Goal: Information Seeking & Learning: Learn about a topic

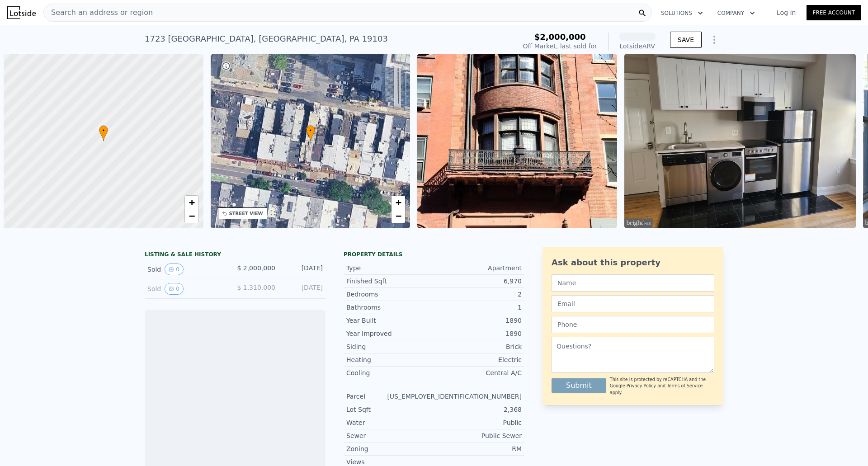
scroll to position [0, 4]
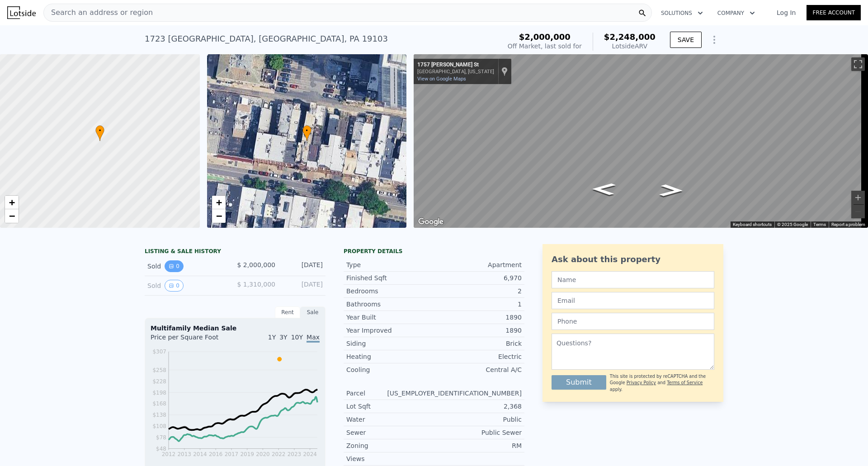
click at [174, 272] on button "0" at bounding box center [173, 266] width 19 height 12
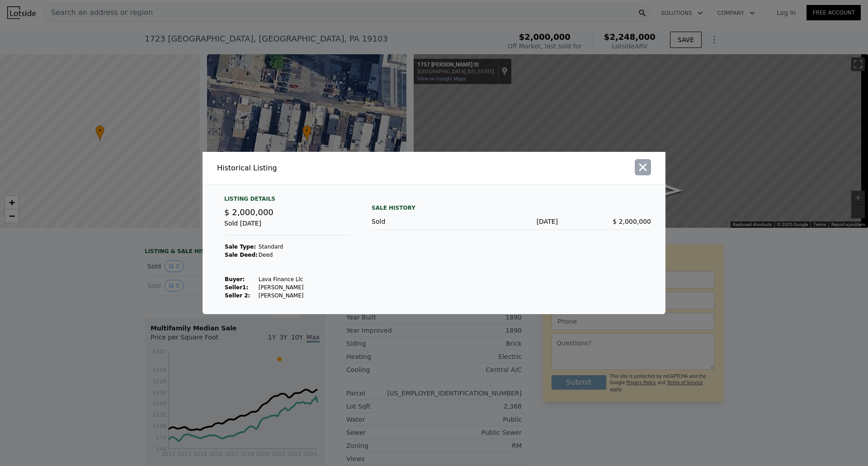
click at [638, 167] on icon "button" at bounding box center [642, 167] width 13 height 13
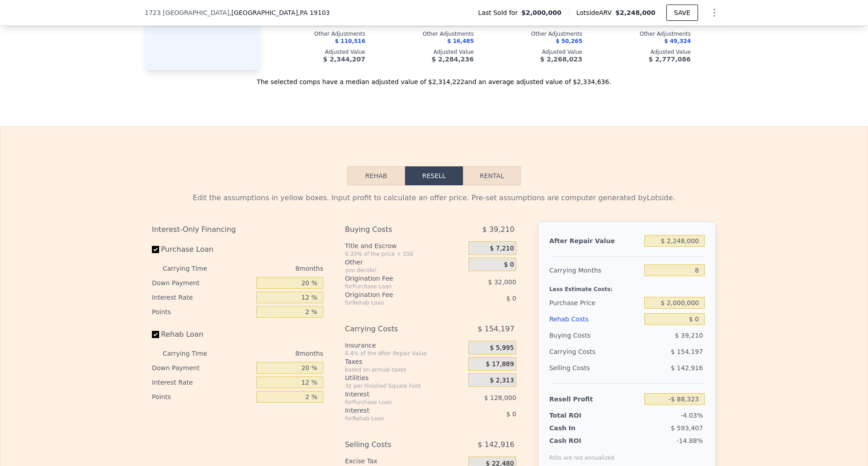
scroll to position [1217, 0]
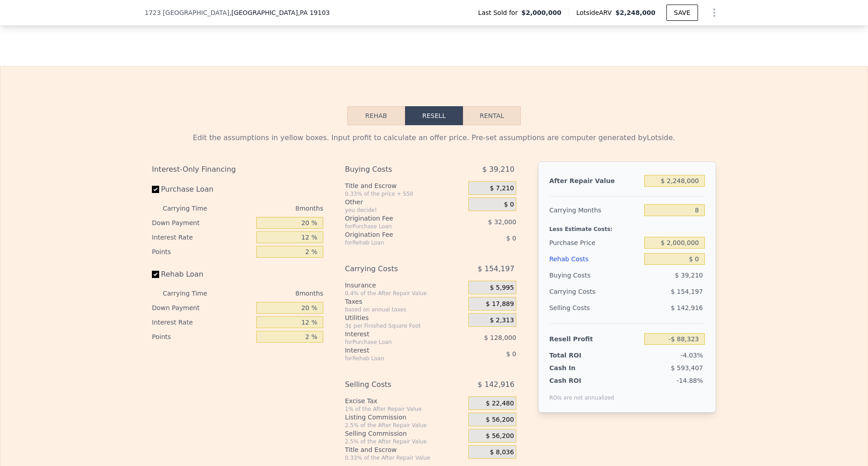
click at [488, 125] on button "Rental" at bounding box center [492, 115] width 58 height 19
select select "30"
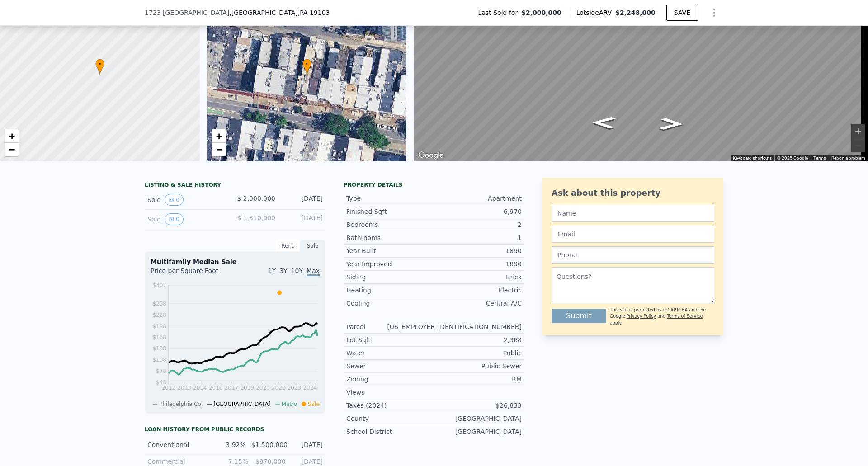
scroll to position [87, 0]
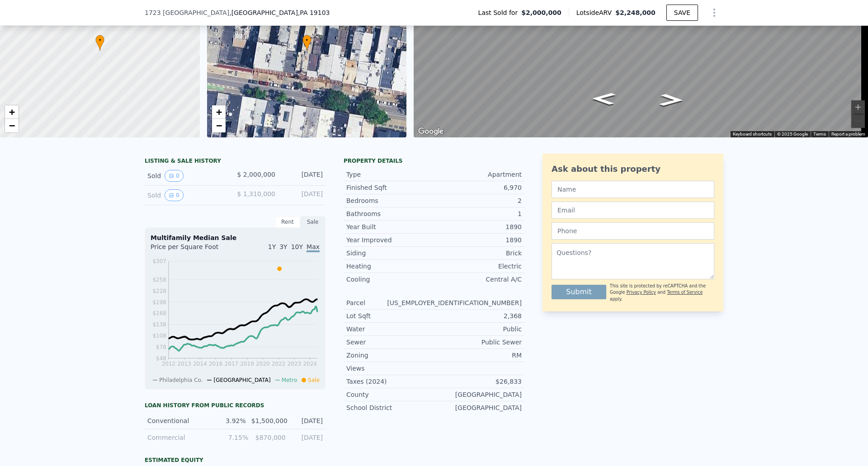
click at [277, 228] on div "Rent" at bounding box center [287, 222] width 25 height 12
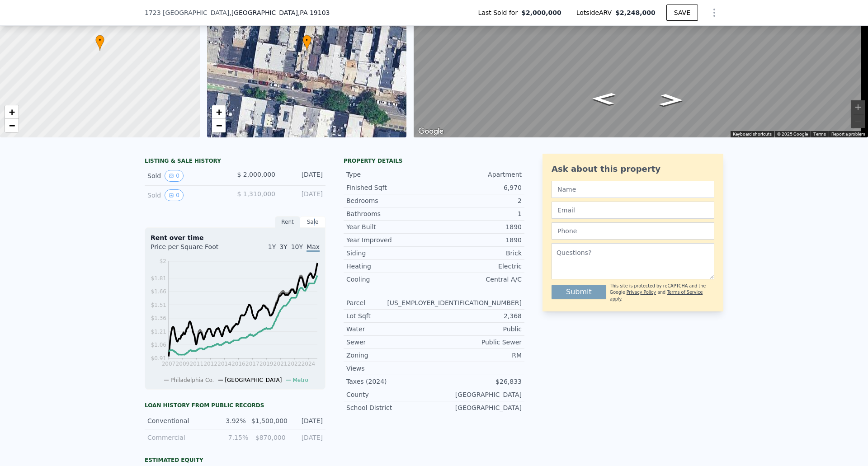
click at [311, 228] on div "Sale" at bounding box center [312, 222] width 25 height 12
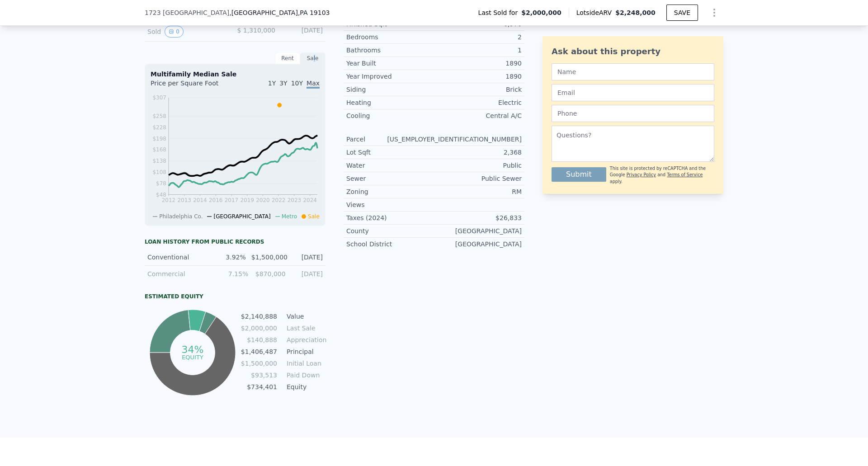
scroll to position [268, 0]
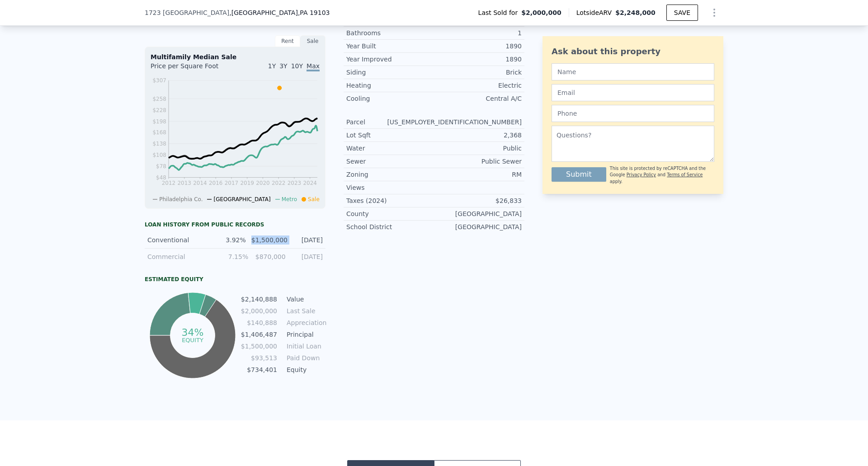
drag, startPoint x: 254, startPoint y: 247, endPoint x: 289, endPoint y: 248, distance: 35.3
click at [289, 248] on div "Conventional 3.92% $1,500,000 [DATE]" at bounding box center [235, 240] width 181 height 17
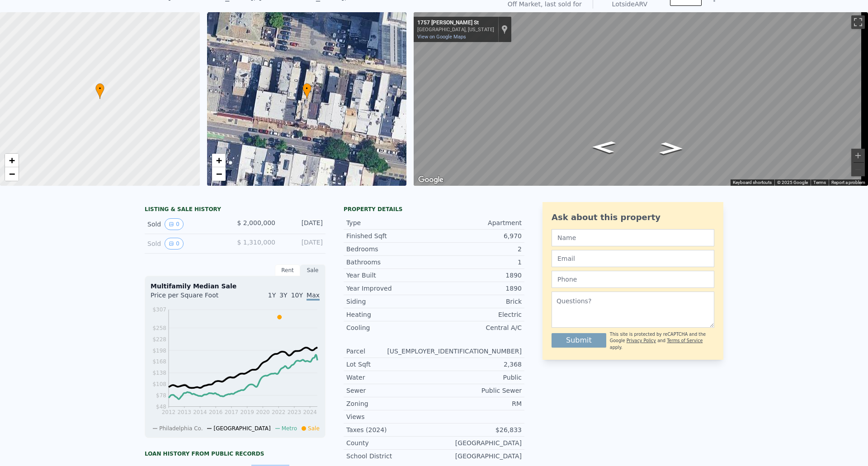
scroll to position [3, 0]
